Goal: Information Seeking & Learning: Learn about a topic

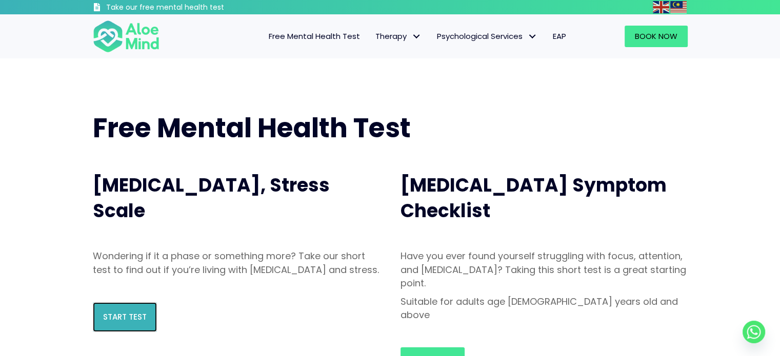
click at [111, 323] on span "Start Test" at bounding box center [125, 317] width 44 height 11
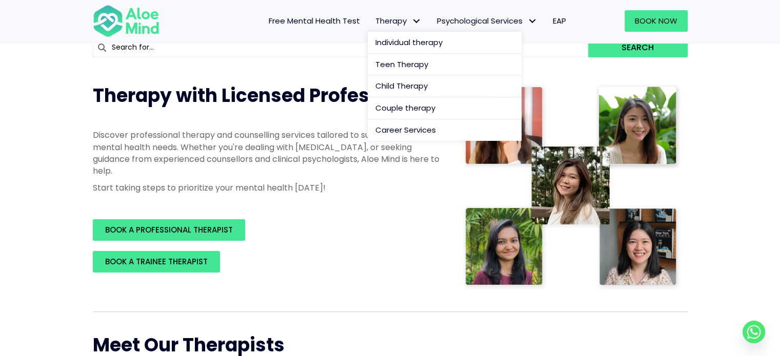
scroll to position [102, 0]
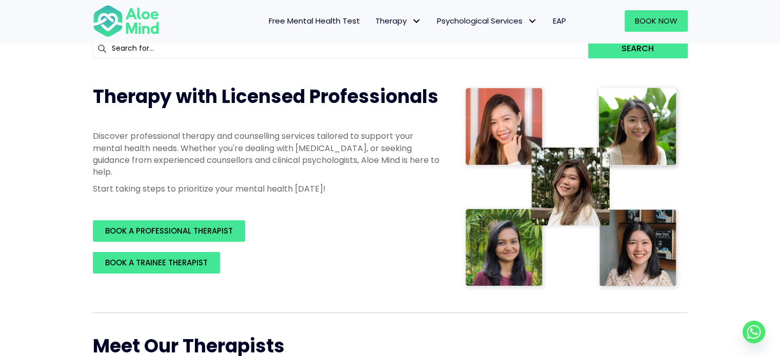
click at [334, 24] on span "Free Mental Health Test" at bounding box center [314, 20] width 91 height 11
